Goal: Check status: Check status

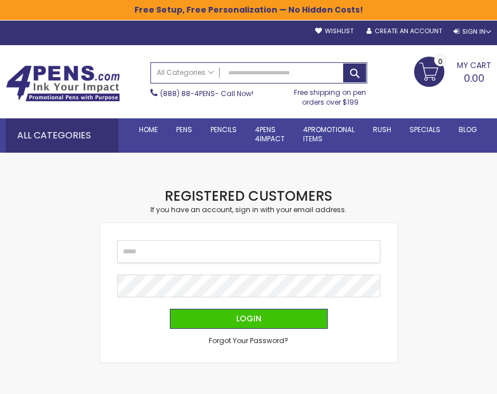
click at [213, 251] on input "Email" at bounding box center [248, 251] width 263 height 23
type input "**********"
click at [170, 309] on button "Login" at bounding box center [249, 319] width 158 height 20
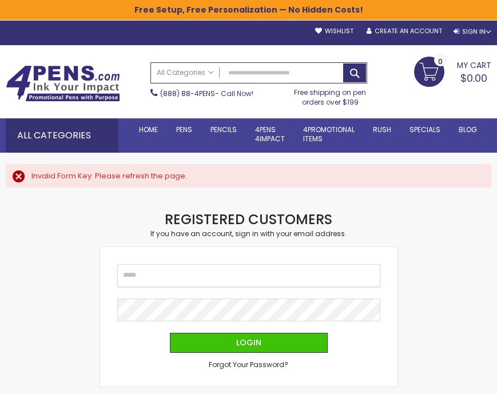
click at [176, 282] on input "Email" at bounding box center [248, 275] width 263 height 23
click at [475, 29] on div "Sign In" at bounding box center [473, 31] width 38 height 9
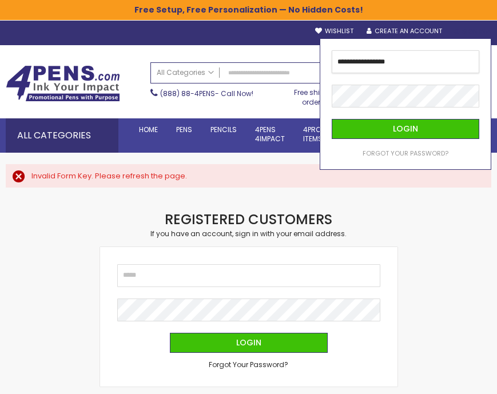
type input "**********"
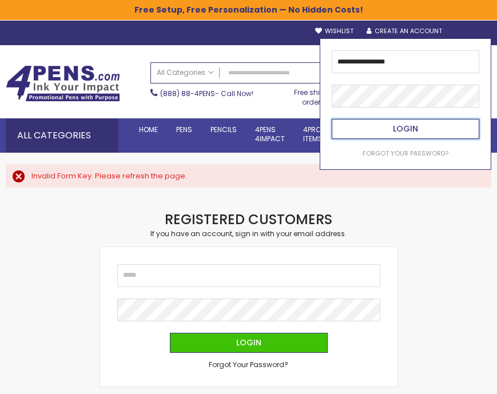
click at [410, 126] on span "Login" at bounding box center [405, 128] width 25 height 11
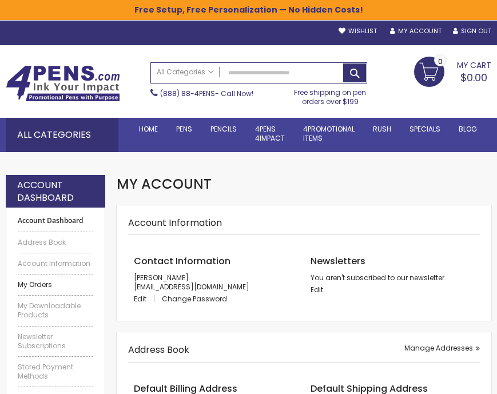
click at [46, 287] on link "My Orders" at bounding box center [56, 284] width 76 height 9
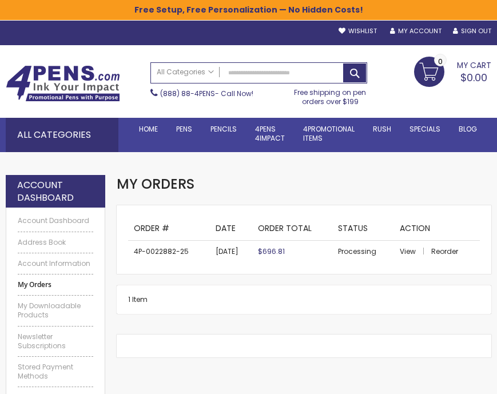
click at [398, 252] on td "View Reorder" at bounding box center [437, 251] width 86 height 22
click at [409, 253] on span "View" at bounding box center [408, 252] width 16 height 10
click at [409, 252] on span "View" at bounding box center [408, 252] width 16 height 10
